Goal: Transaction & Acquisition: Purchase product/service

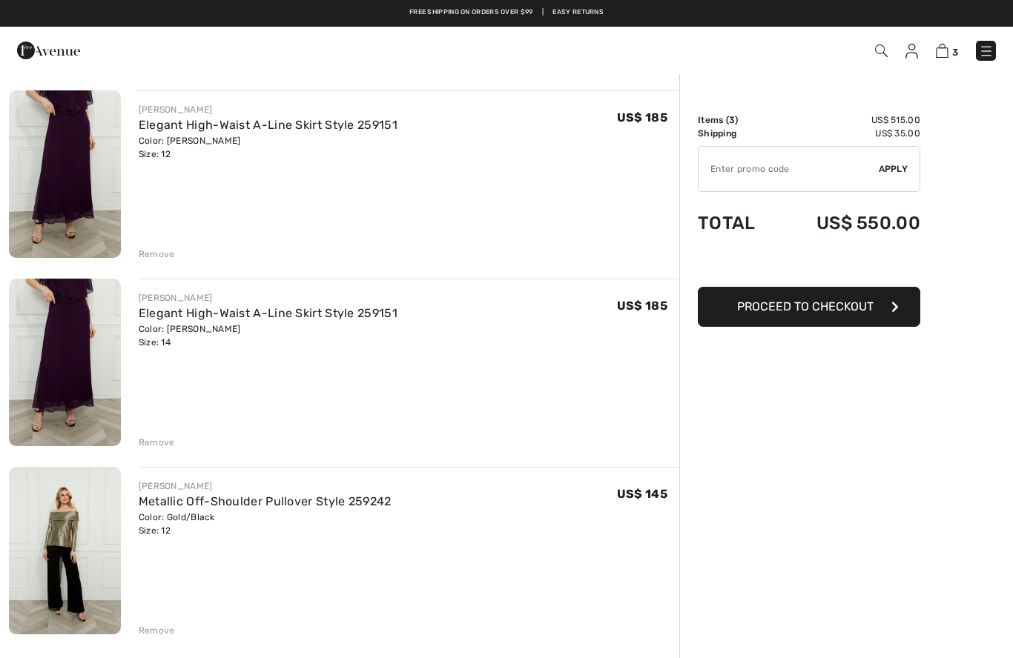
click at [67, 402] on img at bounding box center [65, 363] width 112 height 168
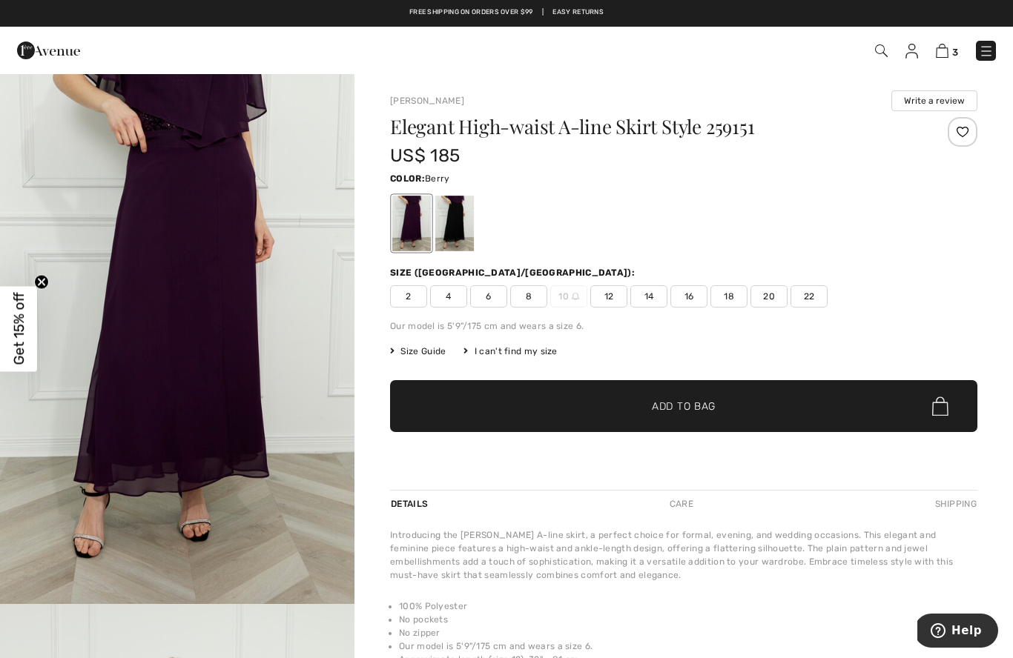
click at [110, 282] on img "1 / 4" at bounding box center [177, 338] width 354 height 531
click at [952, 47] on span "3" at bounding box center [955, 52] width 6 height 11
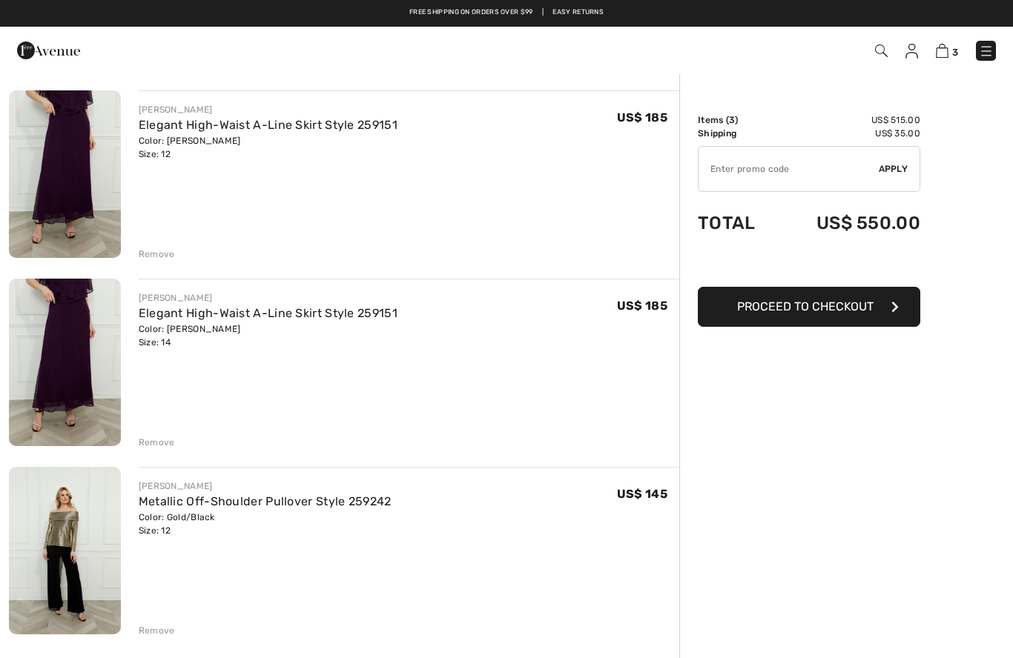
checkbox input "true"
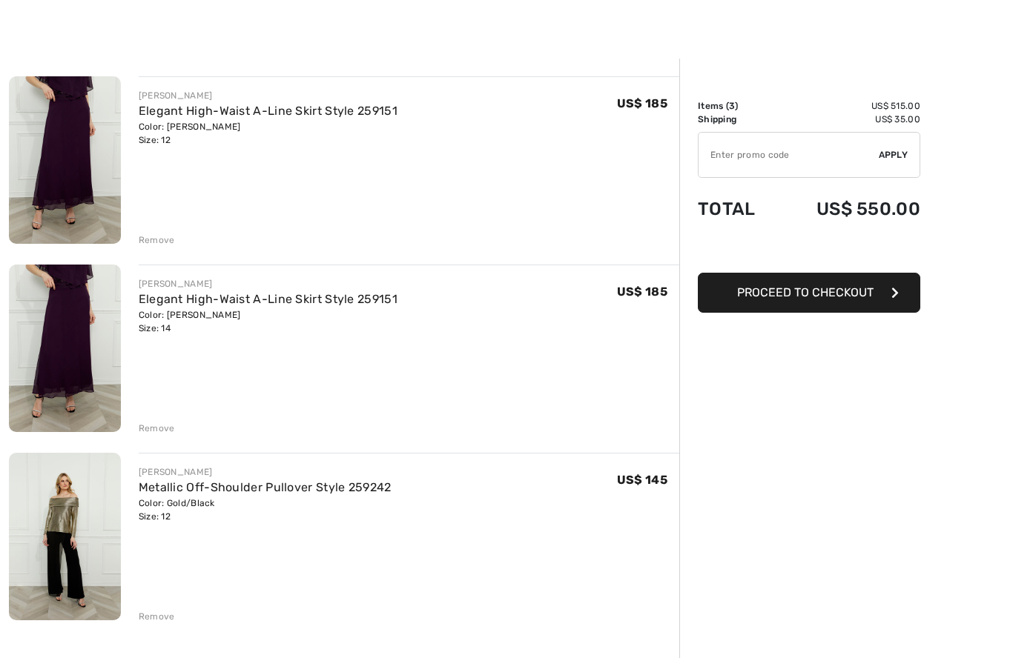
scroll to position [14, 0]
click at [156, 249] on div "FRANK LYMAN Elegant High-Waist A-Line Skirt Style 259151 Color: Berry Size: 12 …" at bounding box center [344, 506] width 670 height 860
click at [144, 238] on div "Remove" at bounding box center [157, 239] width 36 height 13
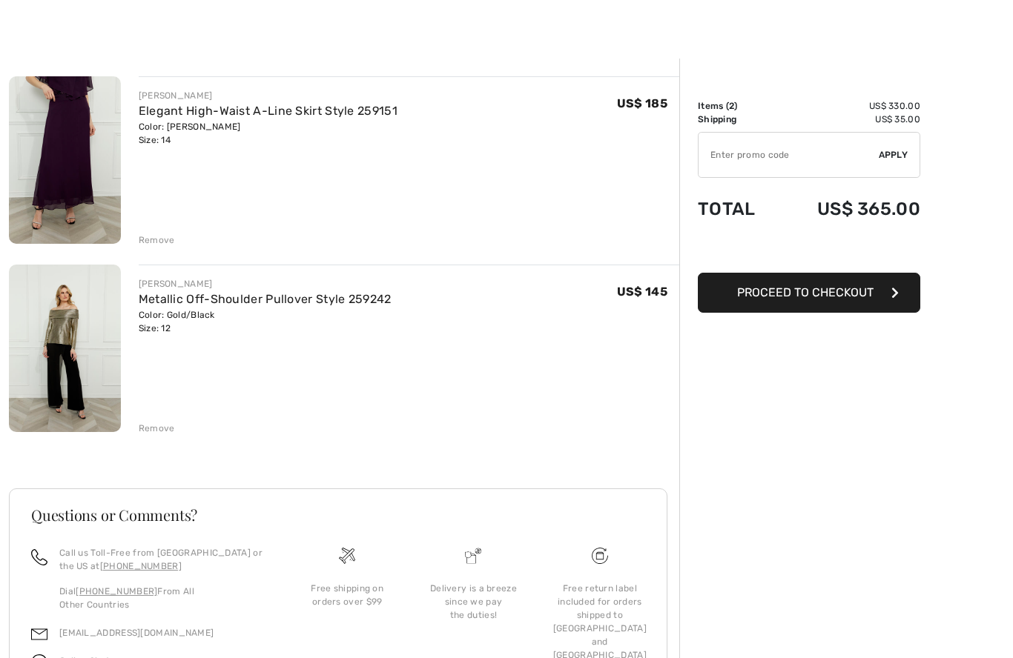
click at [145, 244] on div "Remove" at bounding box center [157, 239] width 36 height 13
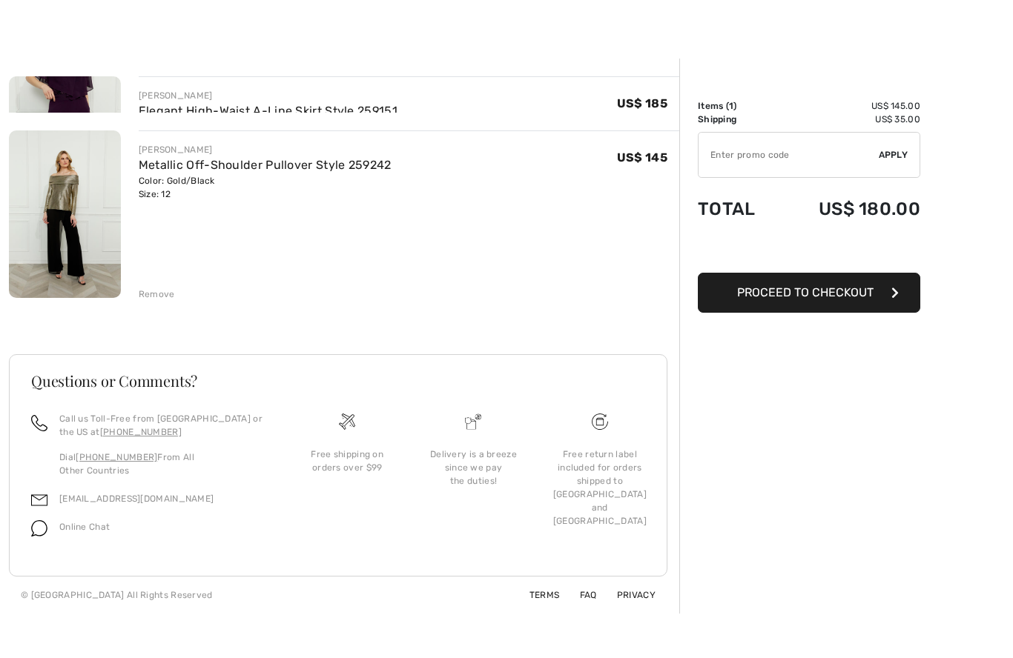
scroll to position [50, 0]
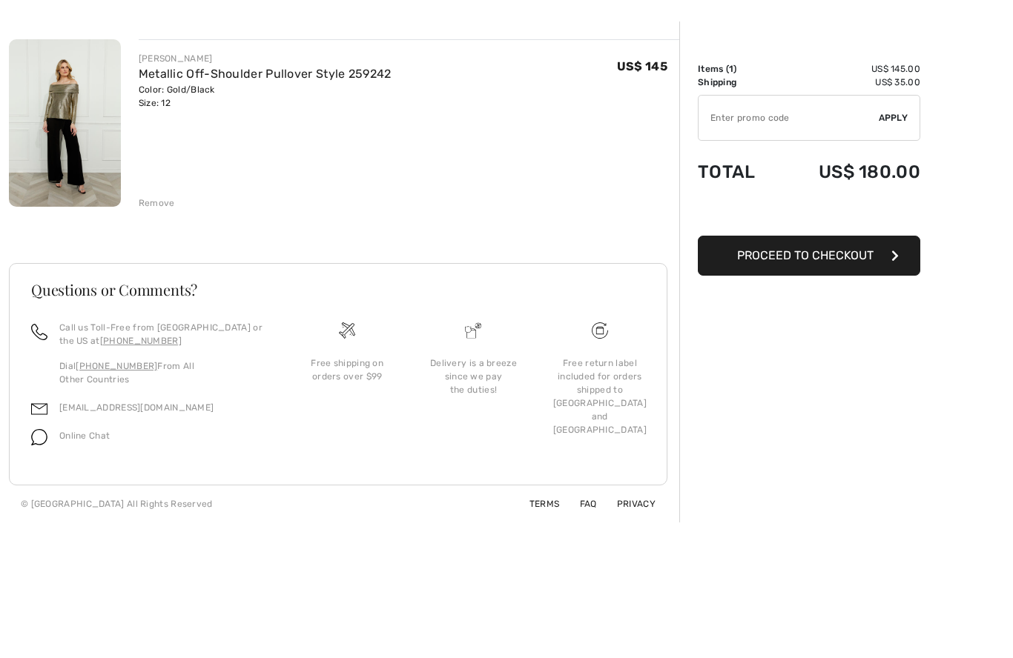
click at [147, 206] on div "Remove" at bounding box center [157, 203] width 36 height 13
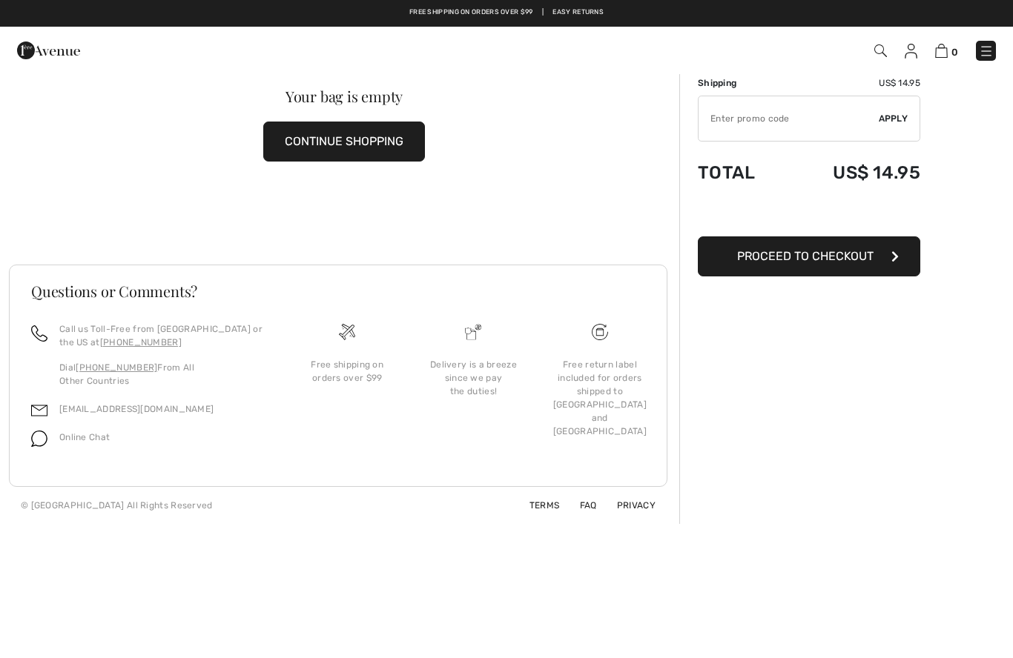
click at [992, 45] on img at bounding box center [985, 51] width 15 height 15
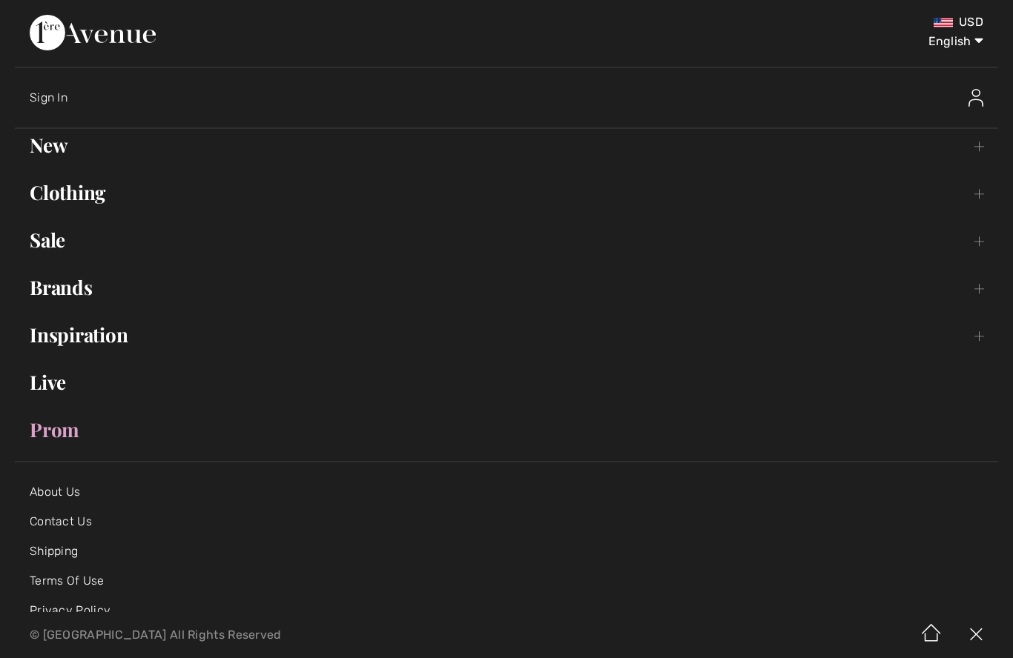
click at [37, 198] on link "Clothing Toggle submenu" at bounding box center [506, 192] width 983 height 33
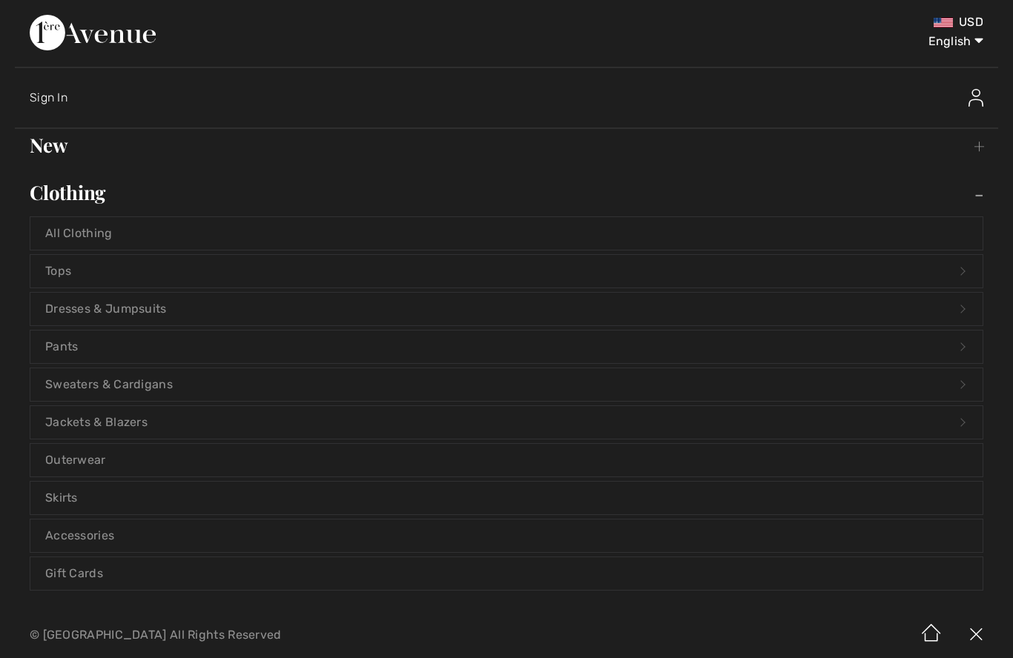
click at [77, 309] on link "Dresses & Jumpsuits Open submenu" at bounding box center [506, 309] width 952 height 33
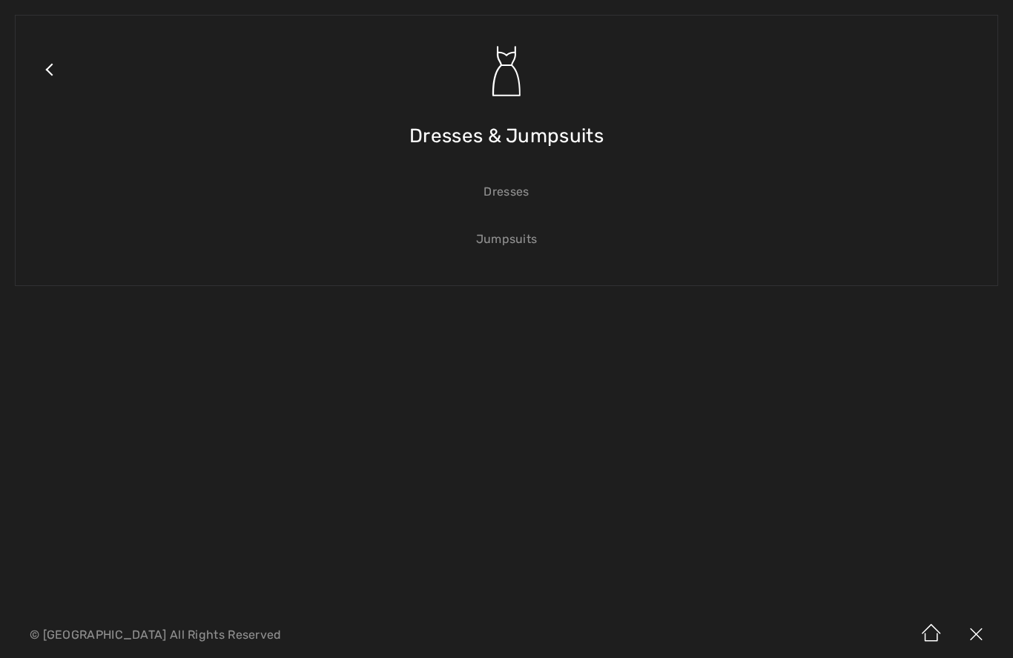
click at [508, 193] on link "Dresses" at bounding box center [506, 192] width 952 height 33
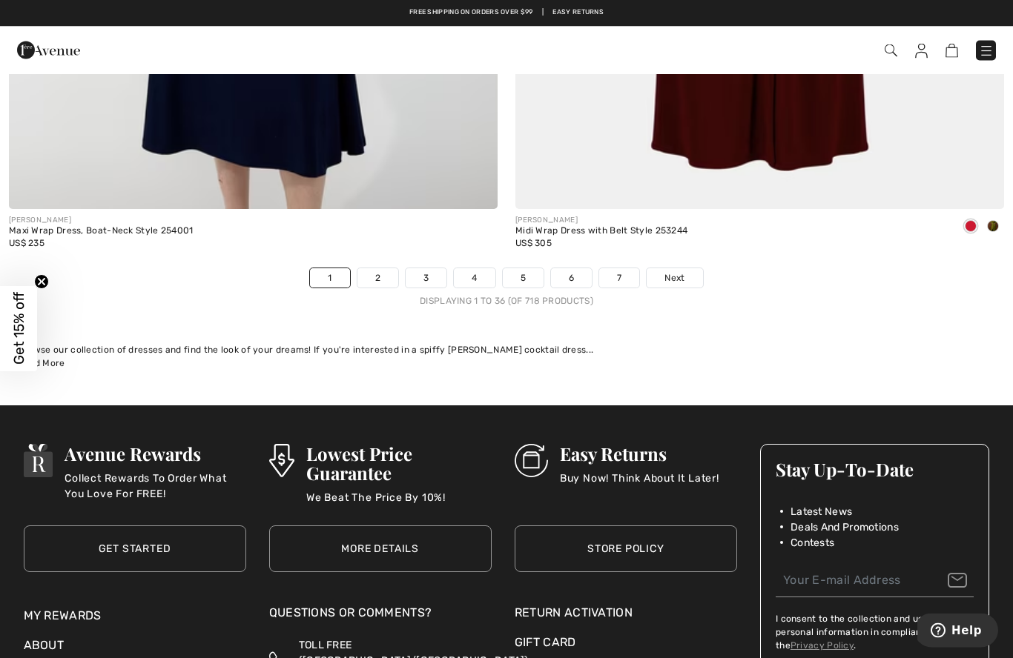
scroll to position [14510, 0]
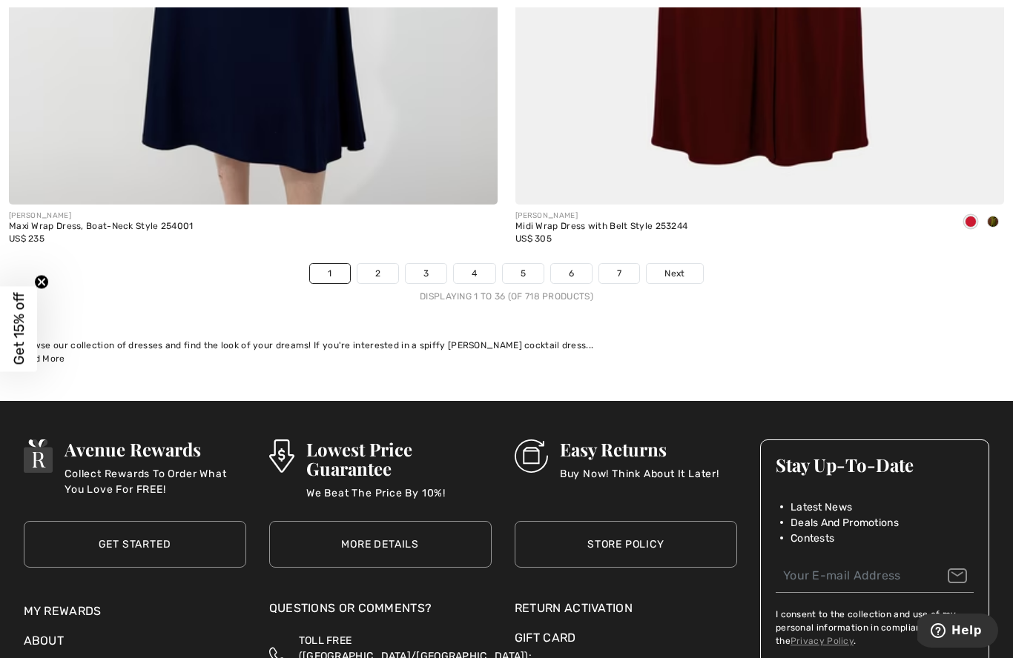
click at [383, 264] on link "2" at bounding box center [377, 273] width 41 height 19
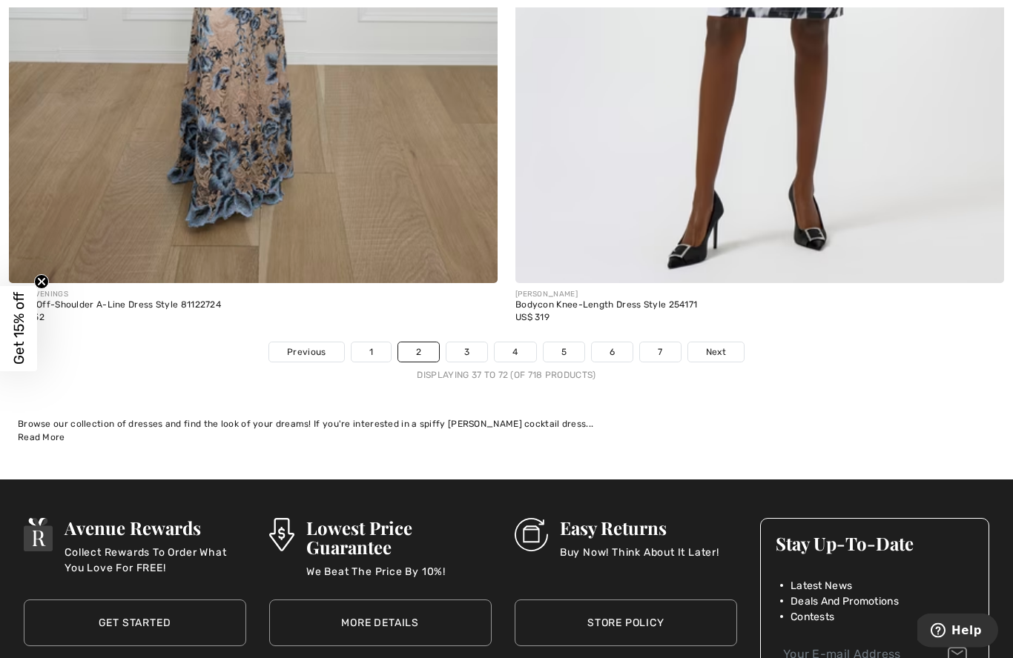
scroll to position [14466, 0]
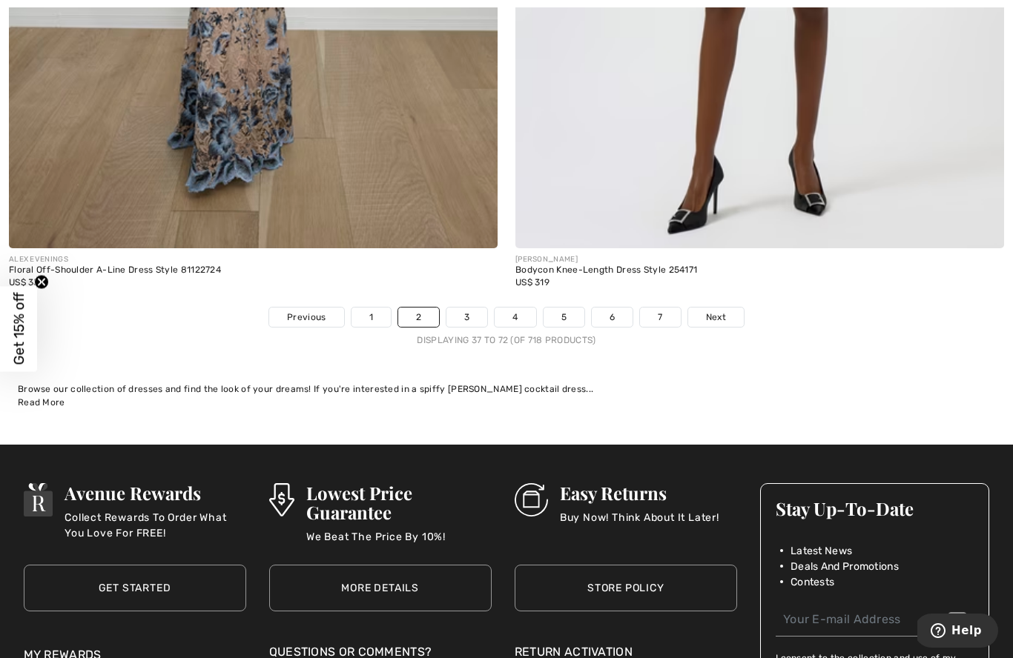
click at [471, 311] on link "3" at bounding box center [466, 317] width 41 height 19
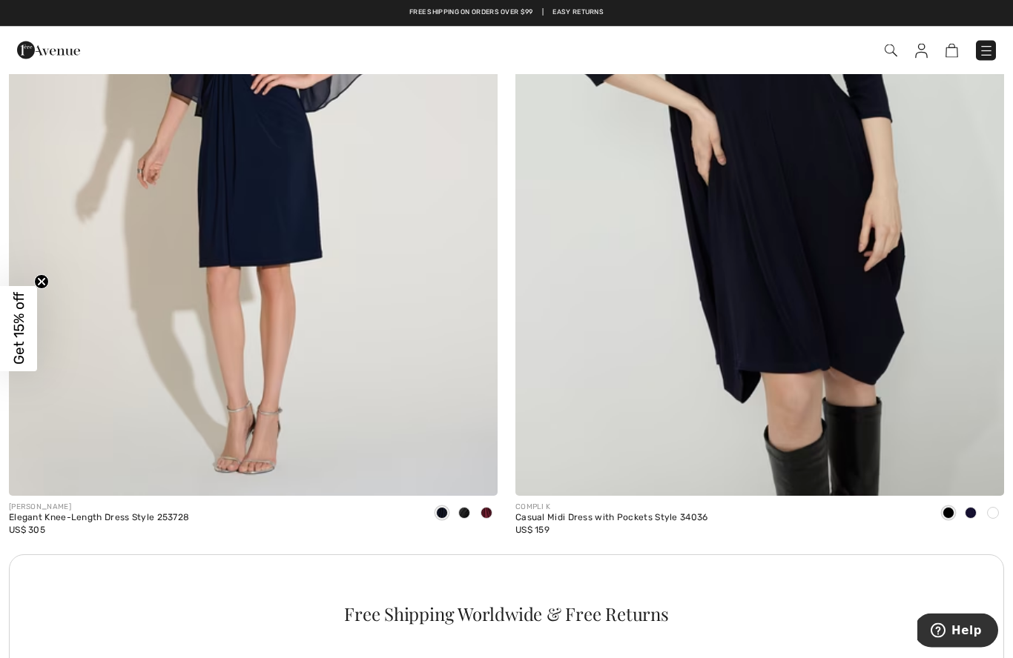
scroll to position [4340, 0]
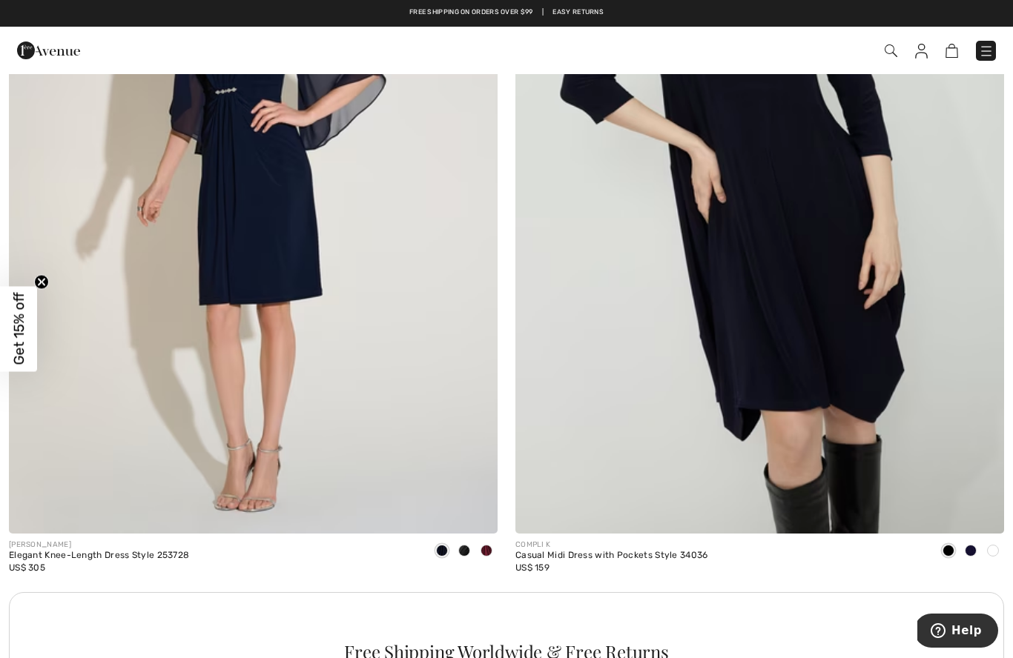
click at [216, 389] on img at bounding box center [253, 167] width 488 height 733
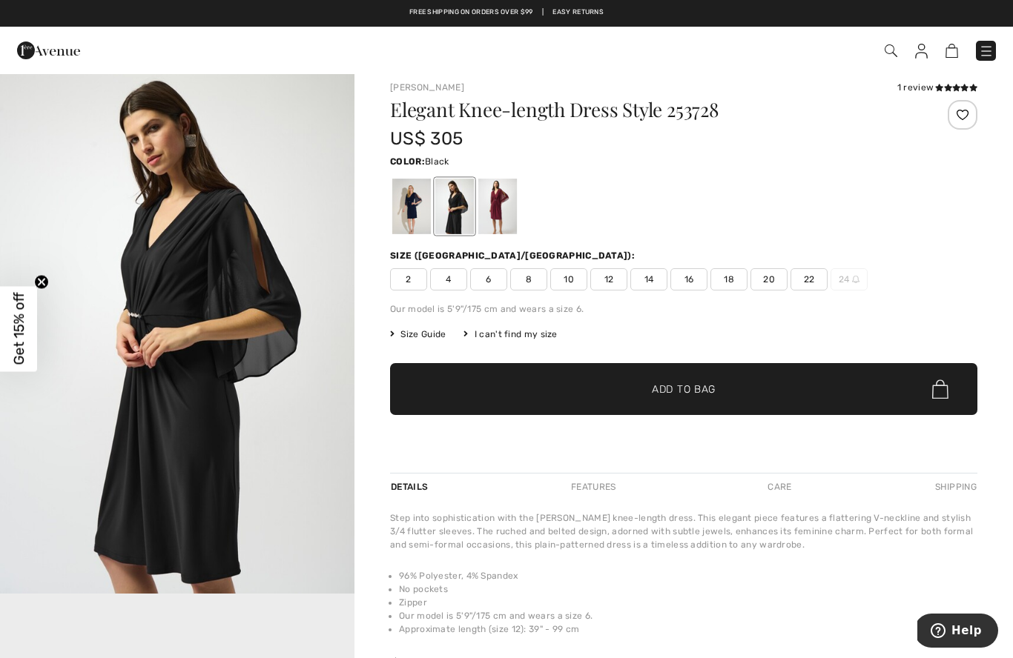
scroll to position [12, 0]
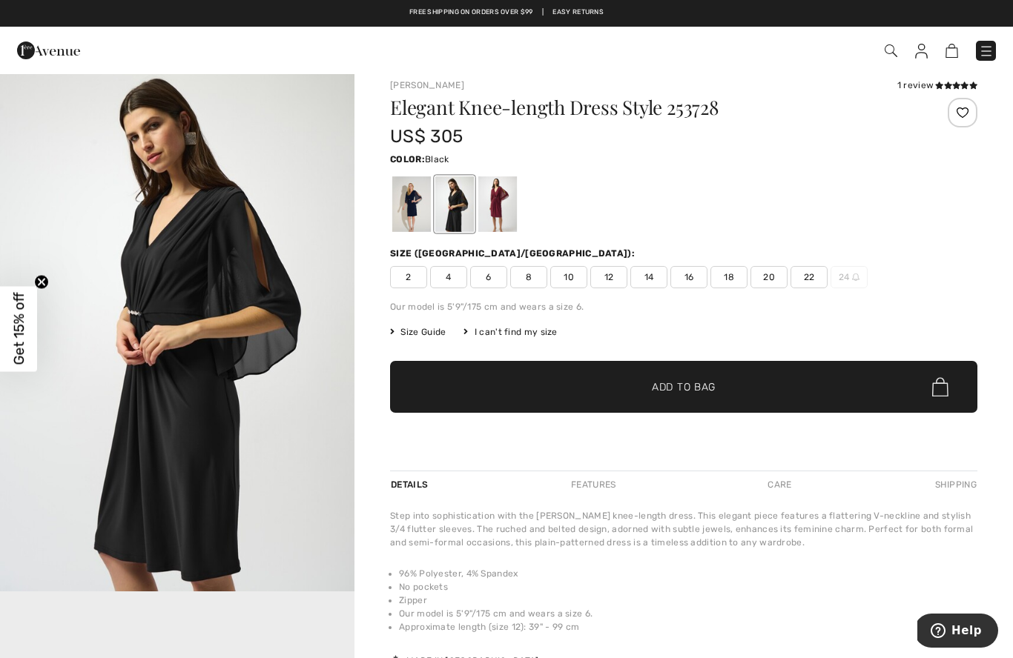
click at [503, 192] on div at bounding box center [497, 204] width 39 height 56
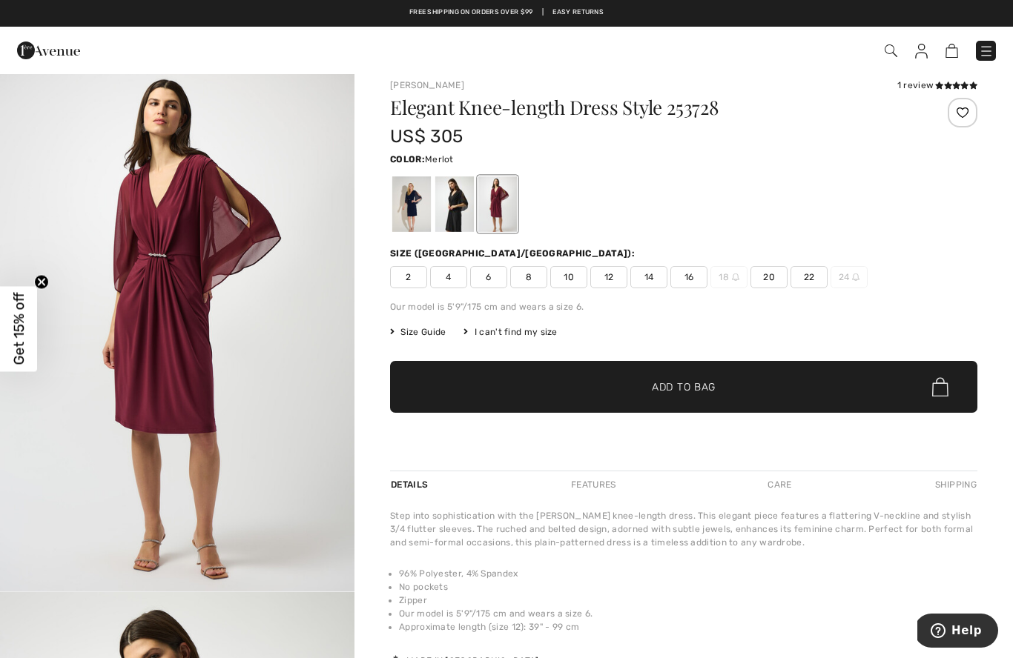
click at [409, 204] on div at bounding box center [411, 204] width 39 height 56
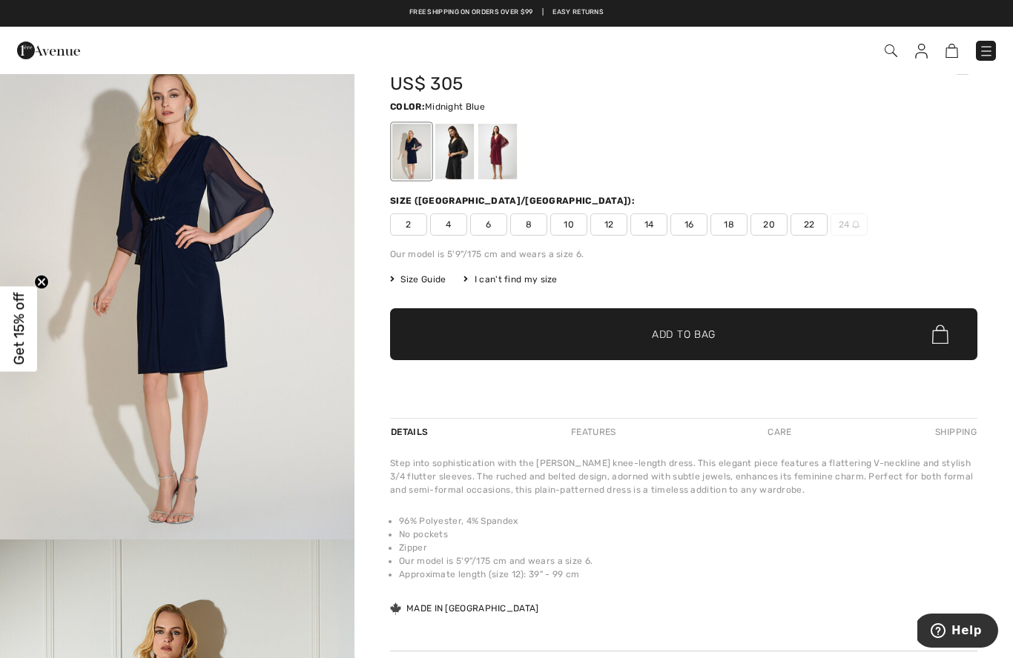
scroll to position [0, 0]
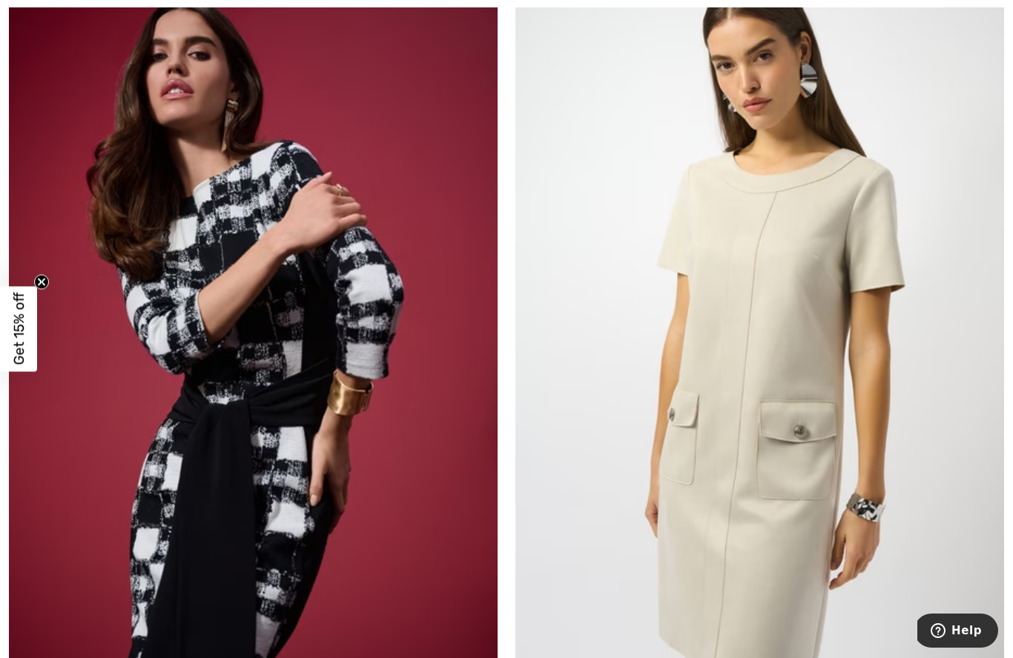
scroll to position [14165, 0]
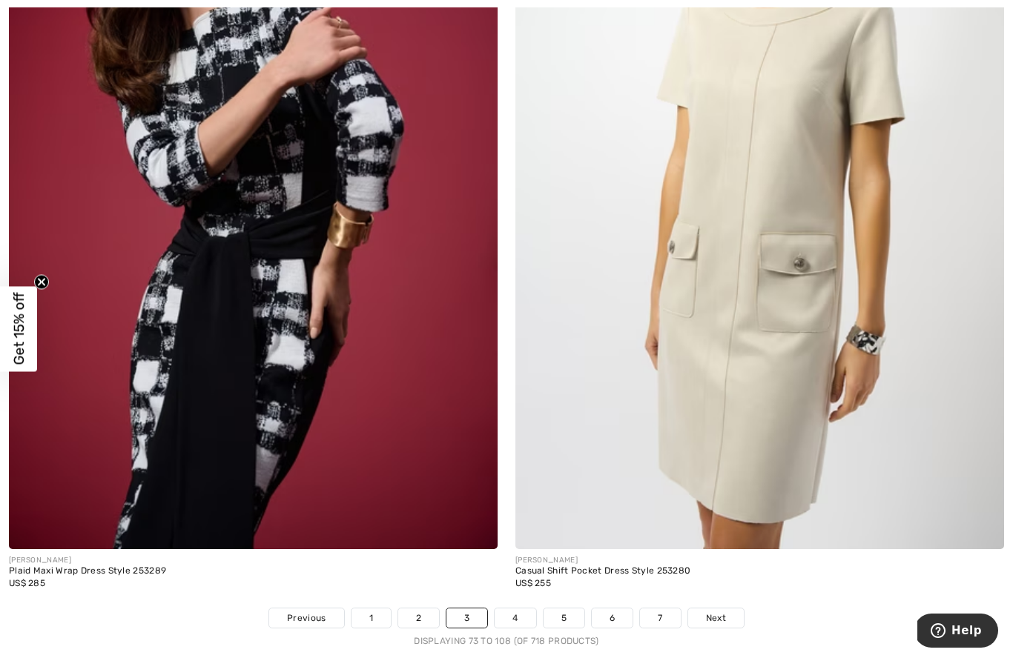
click at [519, 609] on link "4" at bounding box center [514, 618] width 41 height 19
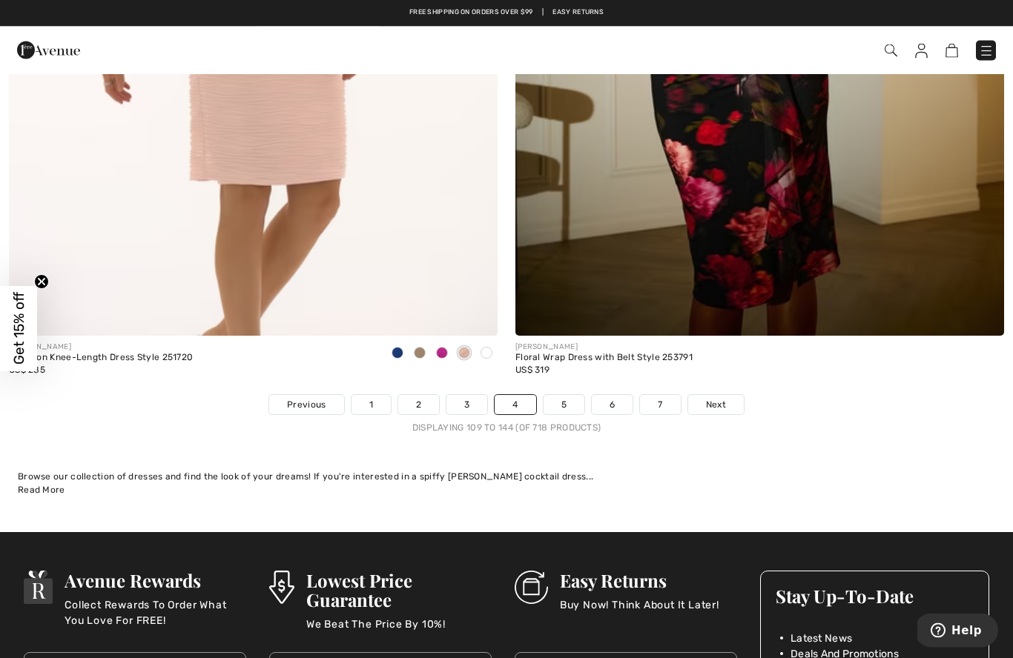
scroll to position [14374, 0]
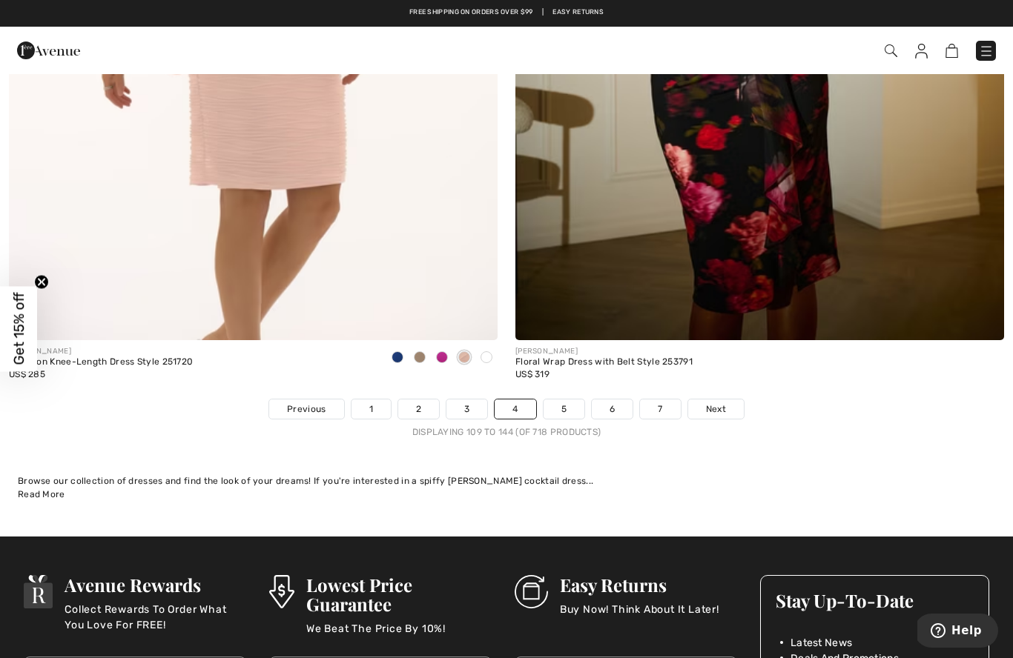
click at [572, 401] on link "5" at bounding box center [563, 409] width 41 height 19
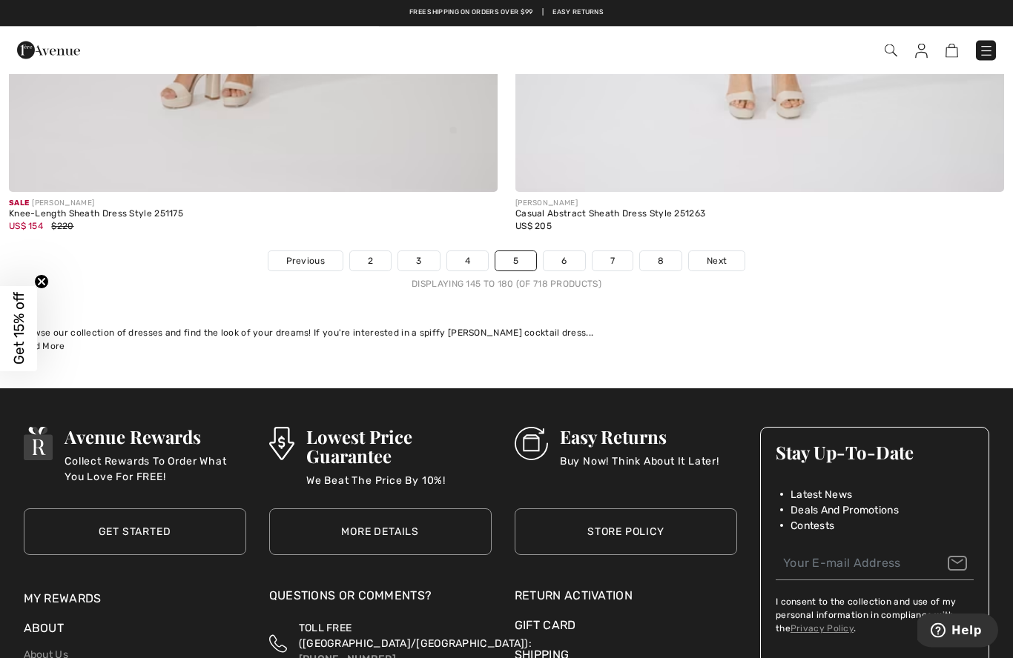
scroll to position [14500, 0]
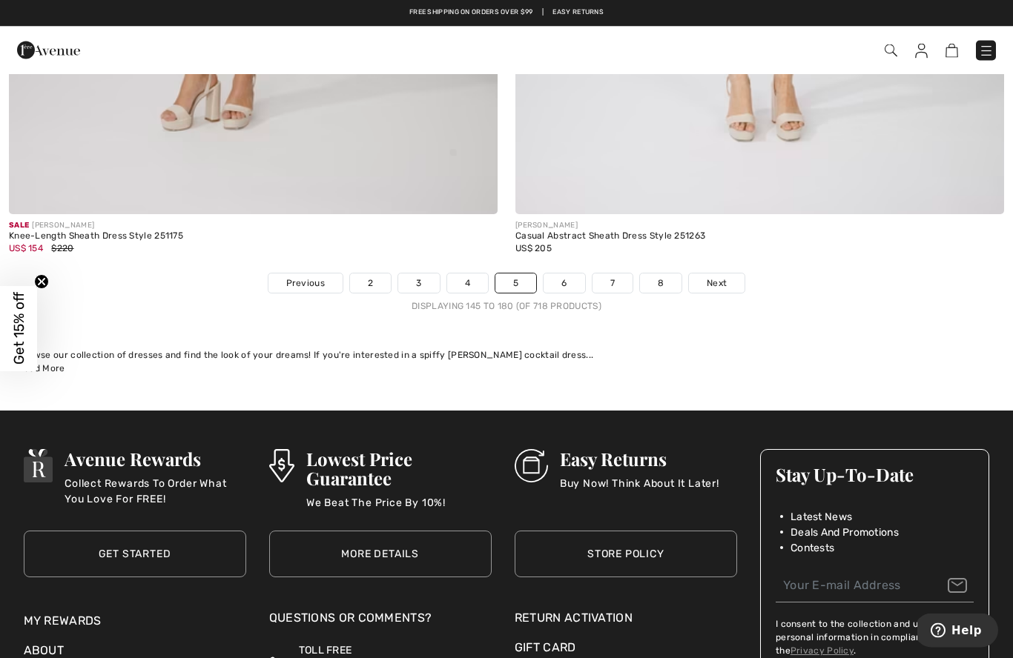
click at [571, 274] on link "6" at bounding box center [563, 283] width 41 height 19
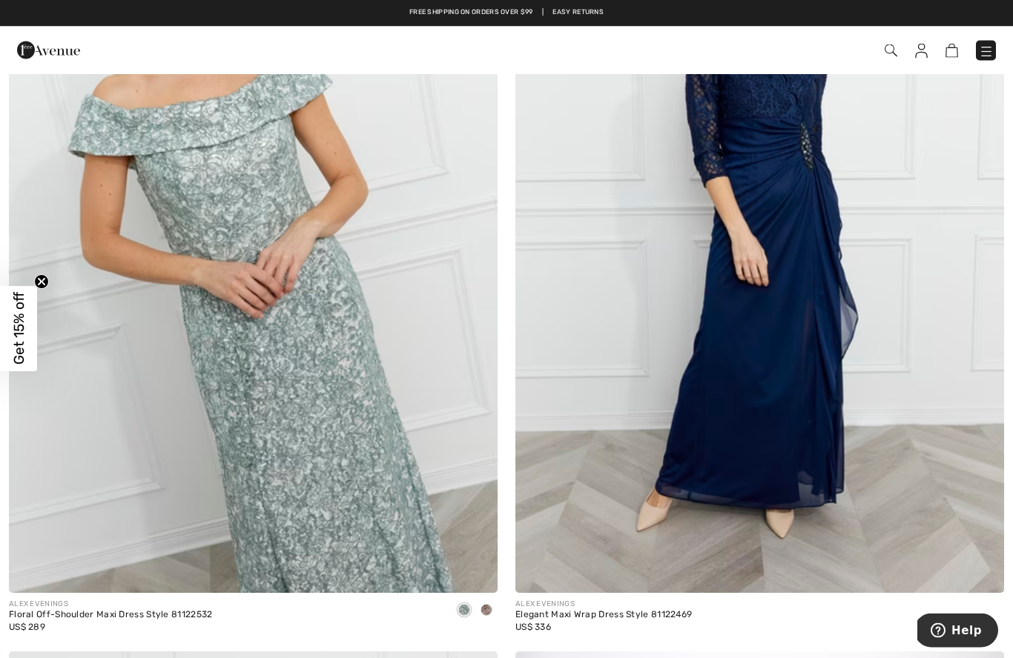
scroll to position [8389, 0]
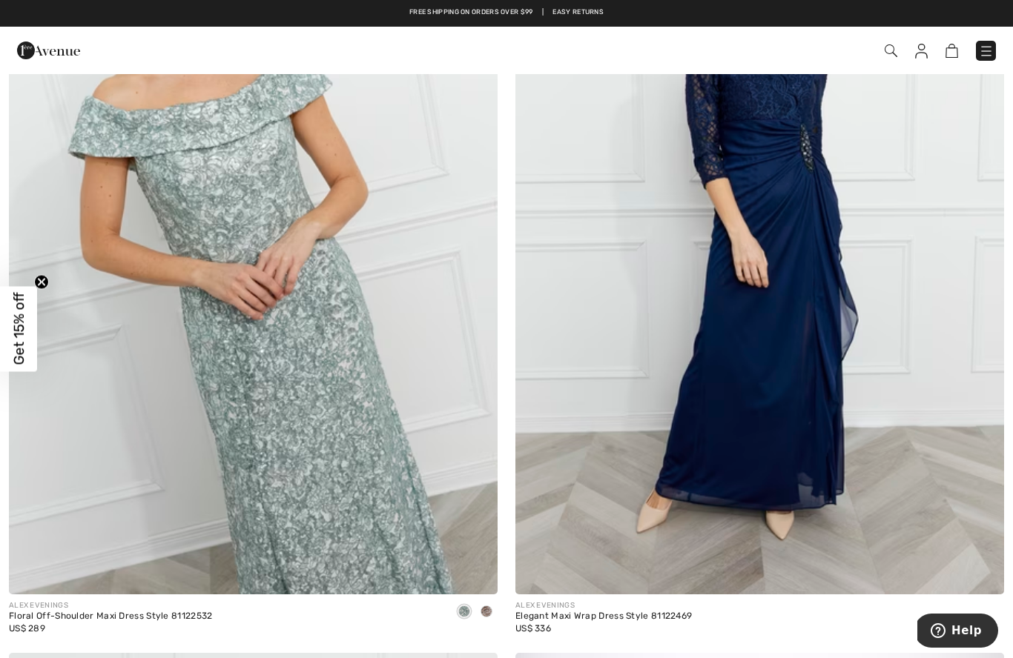
click at [485, 609] on span at bounding box center [486, 612] width 12 height 12
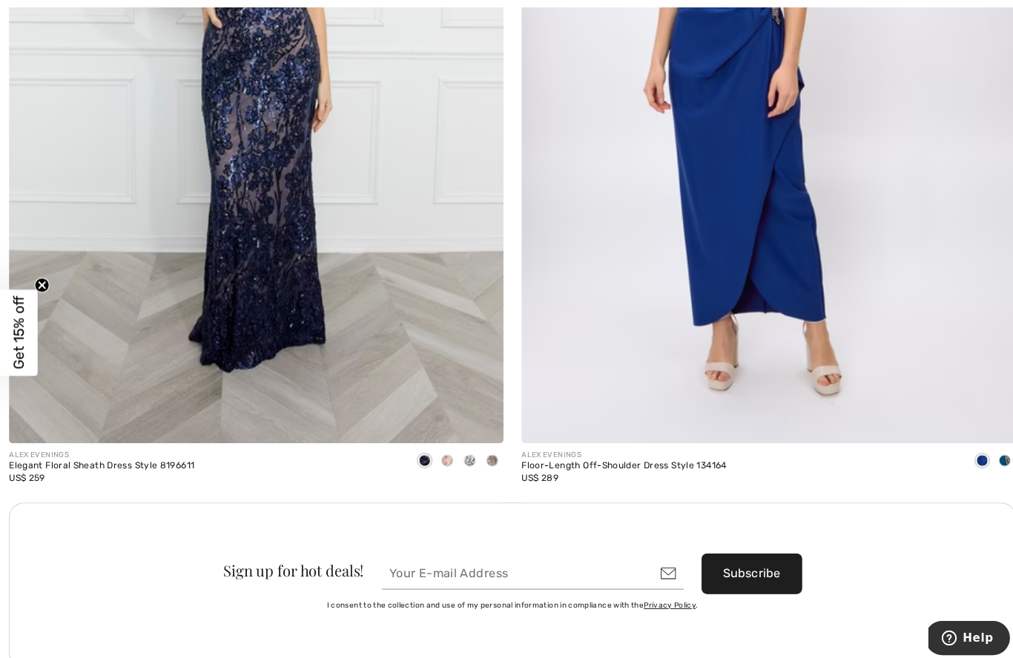
scroll to position [9367, 0]
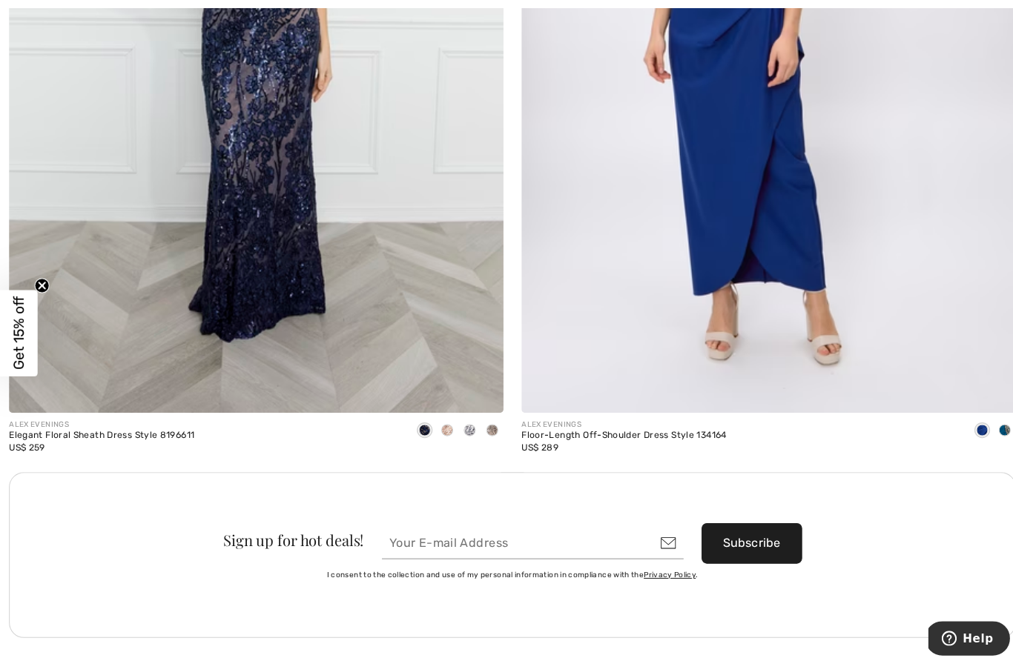
click at [445, 419] on span at bounding box center [442, 425] width 12 height 12
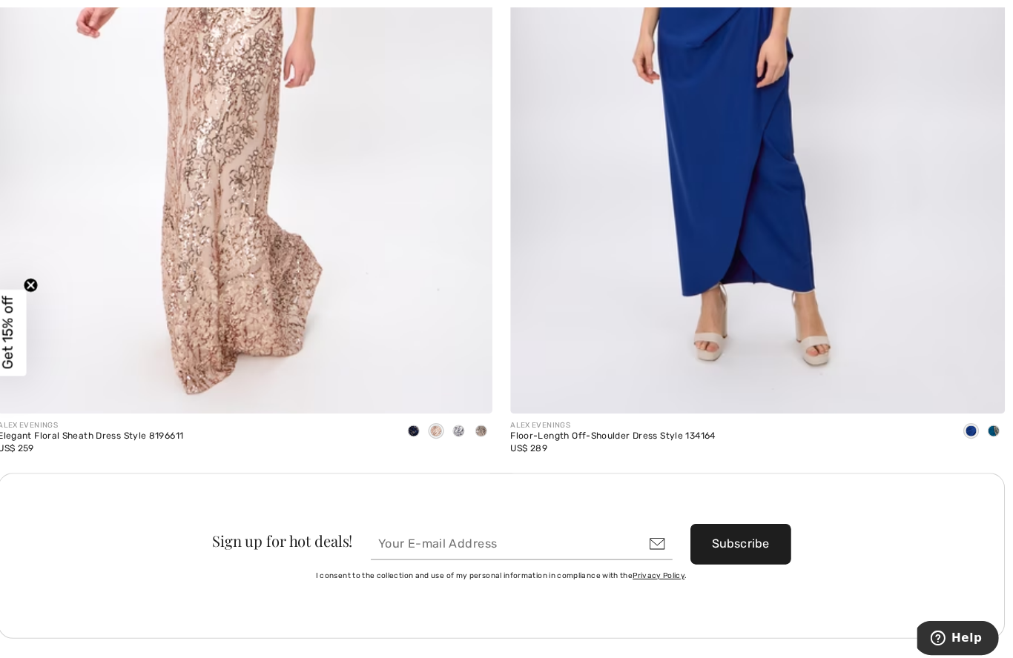
scroll to position [9366, 0]
click at [481, 422] on div at bounding box center [486, 426] width 22 height 24
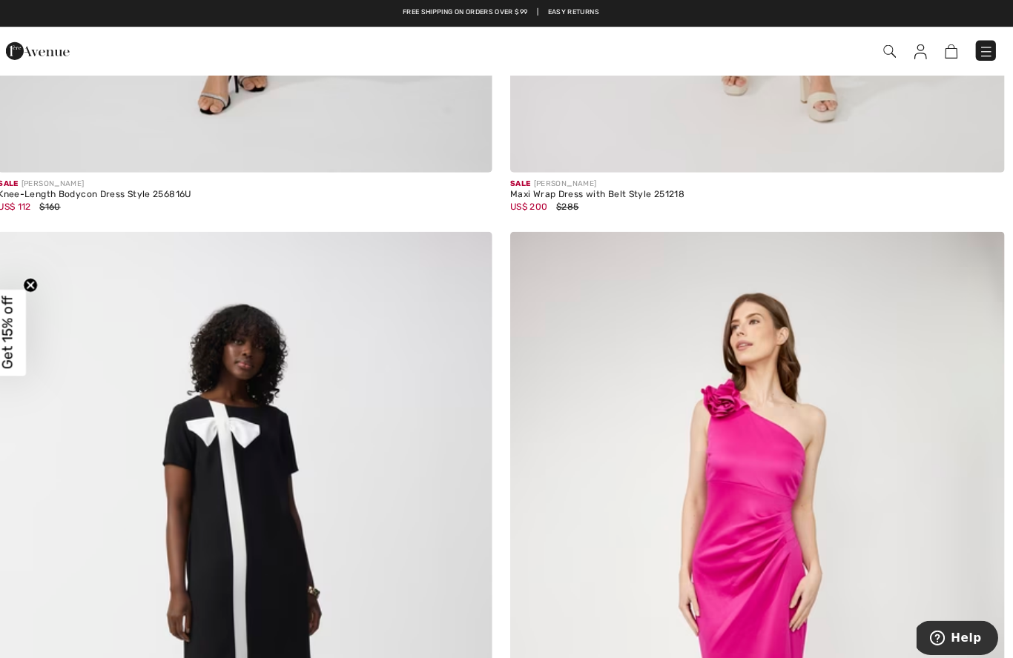
scroll to position [13753, 0]
